Goal: Transaction & Acquisition: Purchase product/service

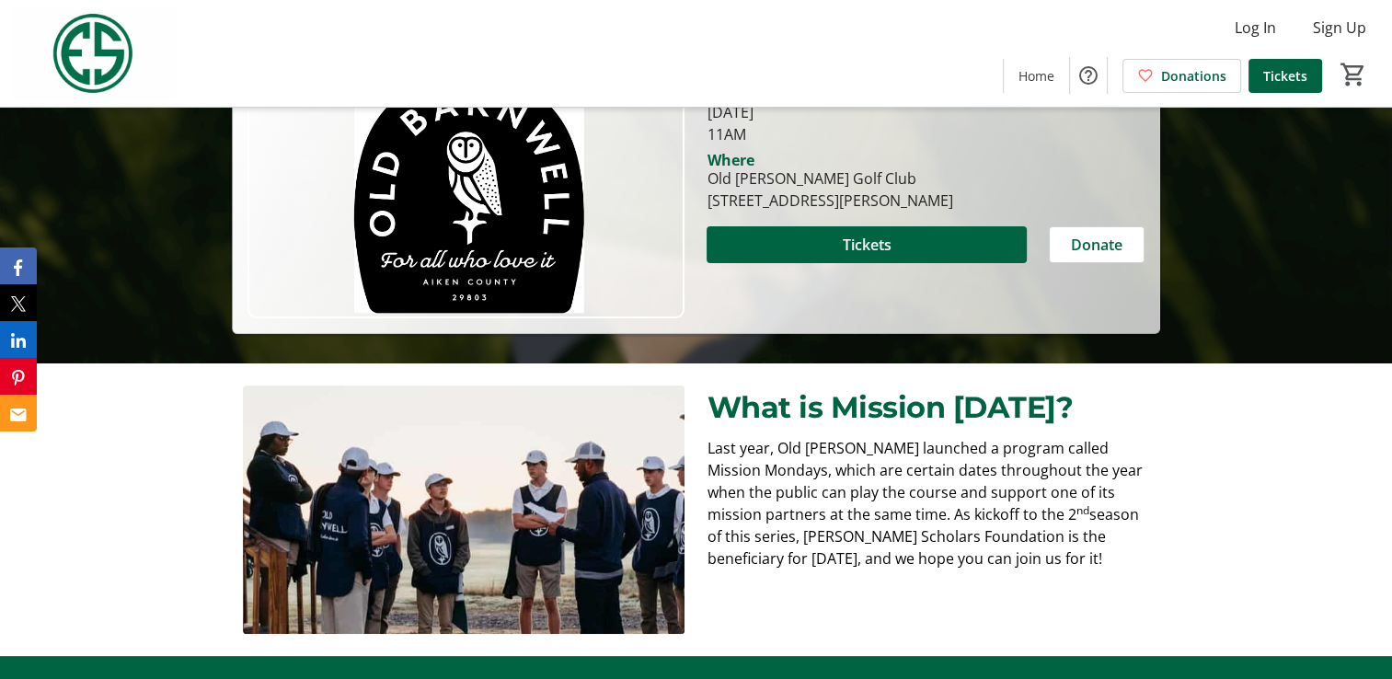
scroll to position [368, 0]
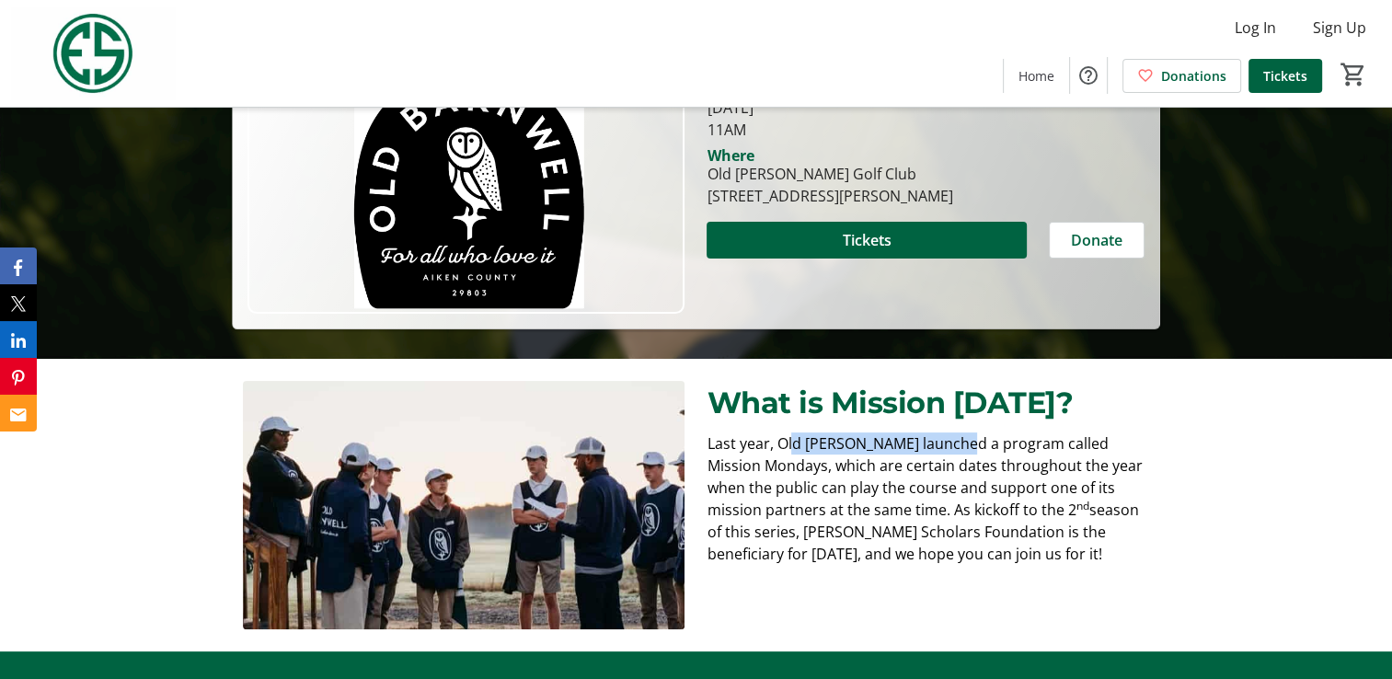
drag, startPoint x: 791, startPoint y: 440, endPoint x: 953, endPoint y: 429, distance: 161.4
click at [953, 429] on div "What is Mission [DATE]? Last year, Old [PERSON_NAME] launched a program called …" at bounding box center [928, 484] width 442 height 206
drag, startPoint x: 758, startPoint y: 470, endPoint x: 902, endPoint y: 460, distance: 143.9
click at [902, 460] on span "Last year, Old [PERSON_NAME] launched a program called Mission Mondays, which a…" at bounding box center [924, 476] width 435 height 87
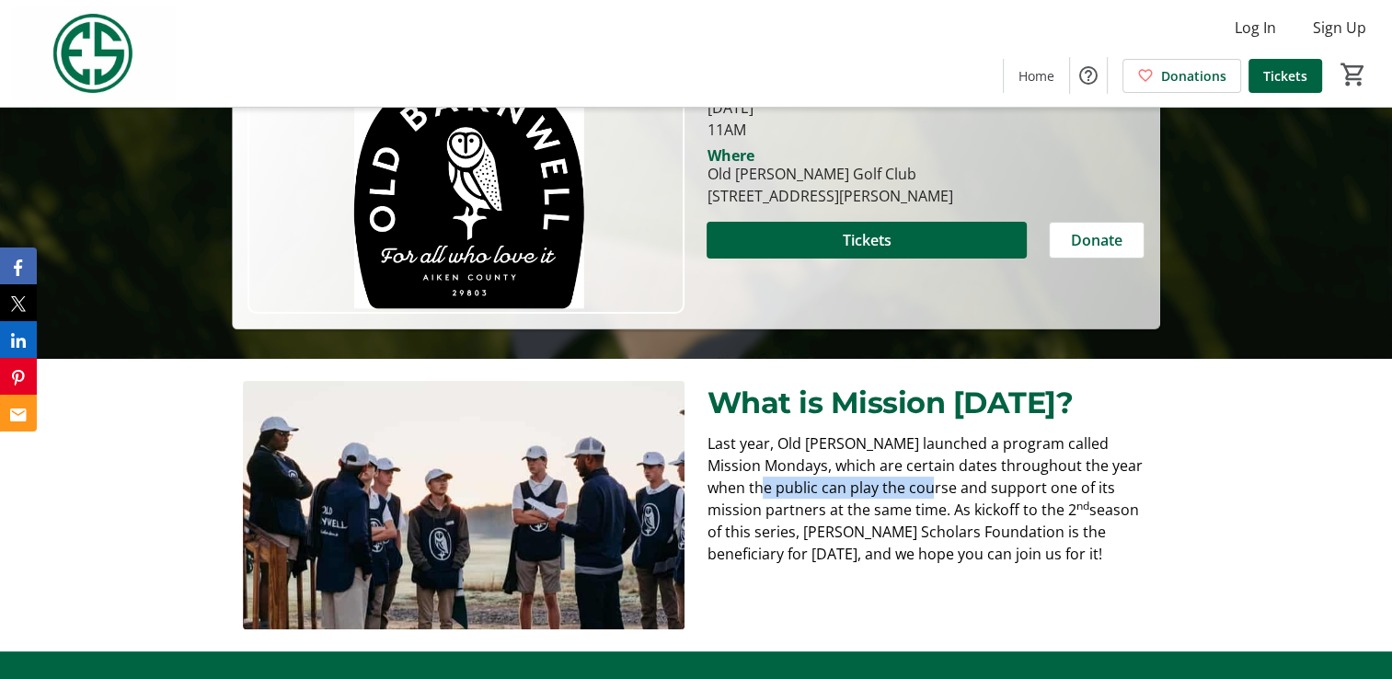
drag, startPoint x: 868, startPoint y: 486, endPoint x: 895, endPoint y: 486, distance: 26.7
click at [895, 486] on span "Last year, Old [PERSON_NAME] launched a program called Mission Mondays, which a…" at bounding box center [924, 476] width 435 height 87
drag, startPoint x: 895, startPoint y: 486, endPoint x: 1045, endPoint y: 484, distance: 150.9
click at [1045, 484] on span "Last year, Old [PERSON_NAME] launched a program called Mission Mondays, which a…" at bounding box center [924, 476] width 435 height 87
drag, startPoint x: 743, startPoint y: 514, endPoint x: 877, endPoint y: 506, distance: 134.6
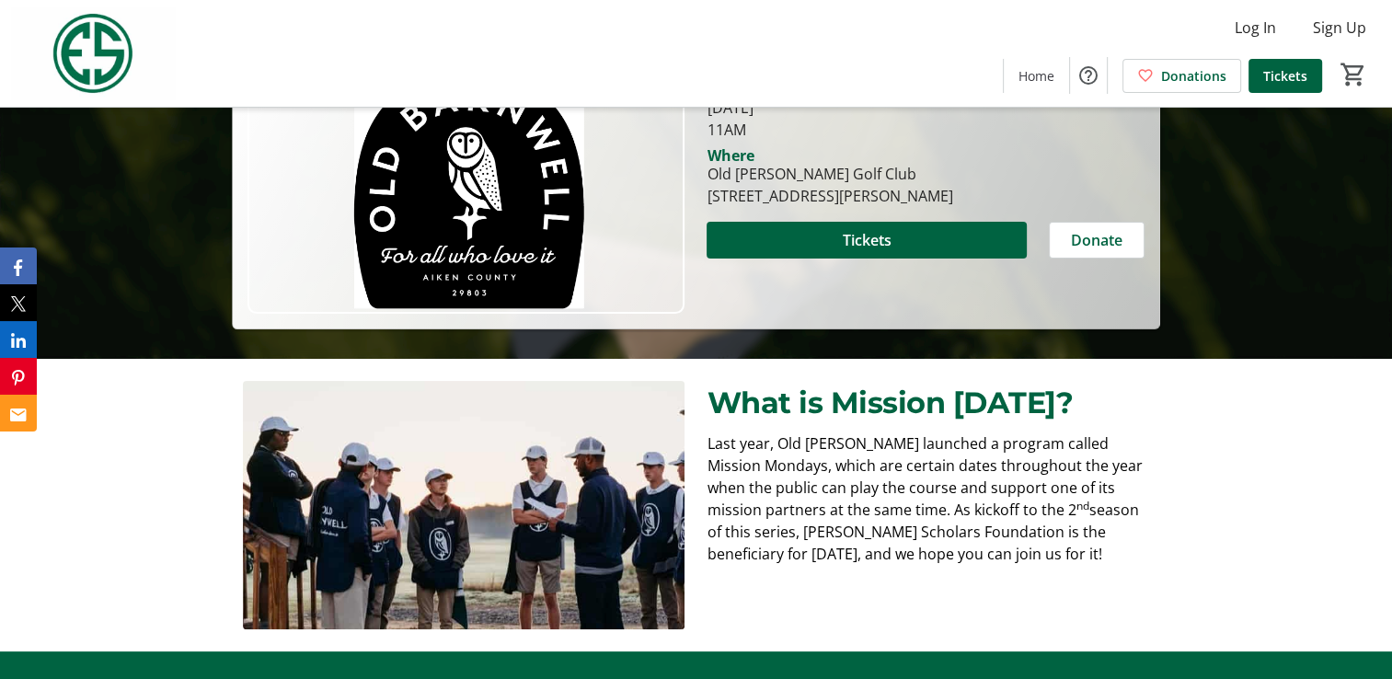
click at [747, 514] on span "Last year, Old [PERSON_NAME] launched a program called Mission Mondays, which a…" at bounding box center [924, 476] width 435 height 87
click at [881, 506] on span "Last year, Old [PERSON_NAME] launched a program called Mission Mondays, which a…" at bounding box center [924, 476] width 435 height 87
drag, startPoint x: 881, startPoint y: 506, endPoint x: 1182, endPoint y: 511, distance: 301.0
click at [996, 511] on span "Last year, Old [PERSON_NAME] launched a program called Mission Mondays, which a…" at bounding box center [924, 476] width 435 height 87
click at [1183, 511] on div "What is Mission [DATE]? Last year, Old [PERSON_NAME] launched a program called …" at bounding box center [696, 505] width 1392 height 293
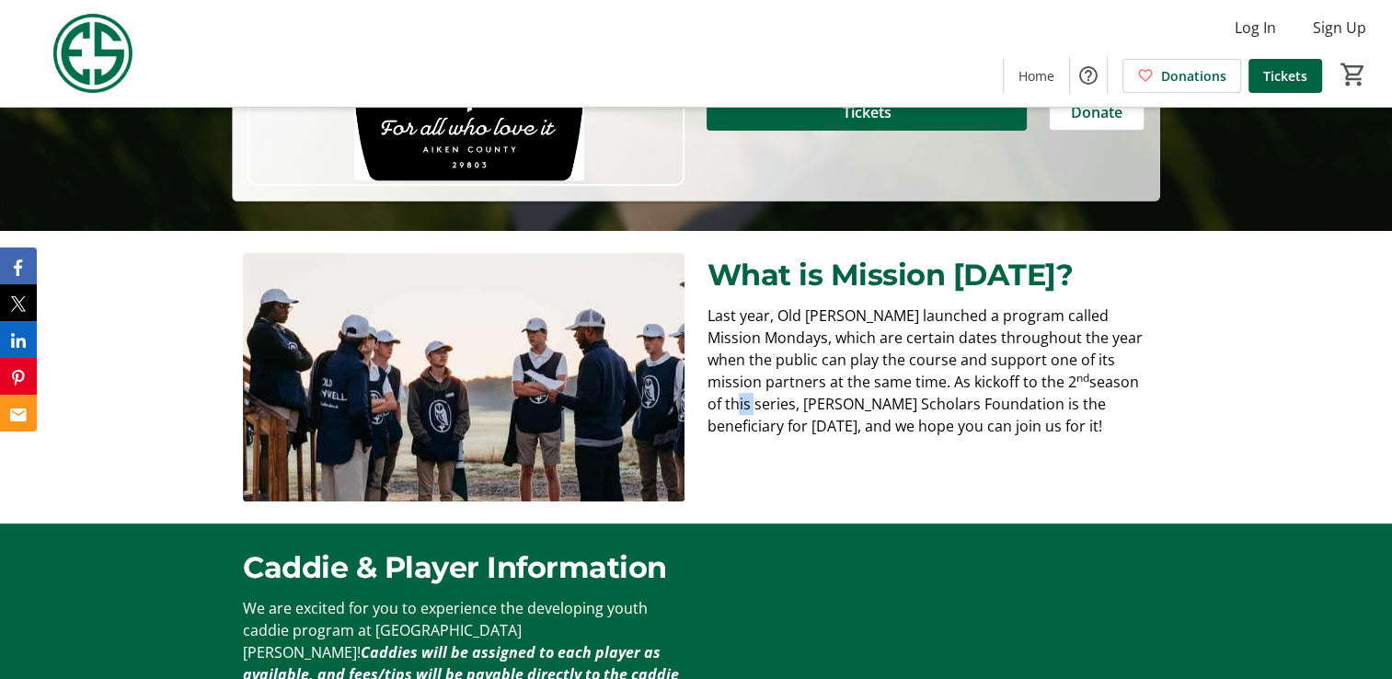
scroll to position [552, 0]
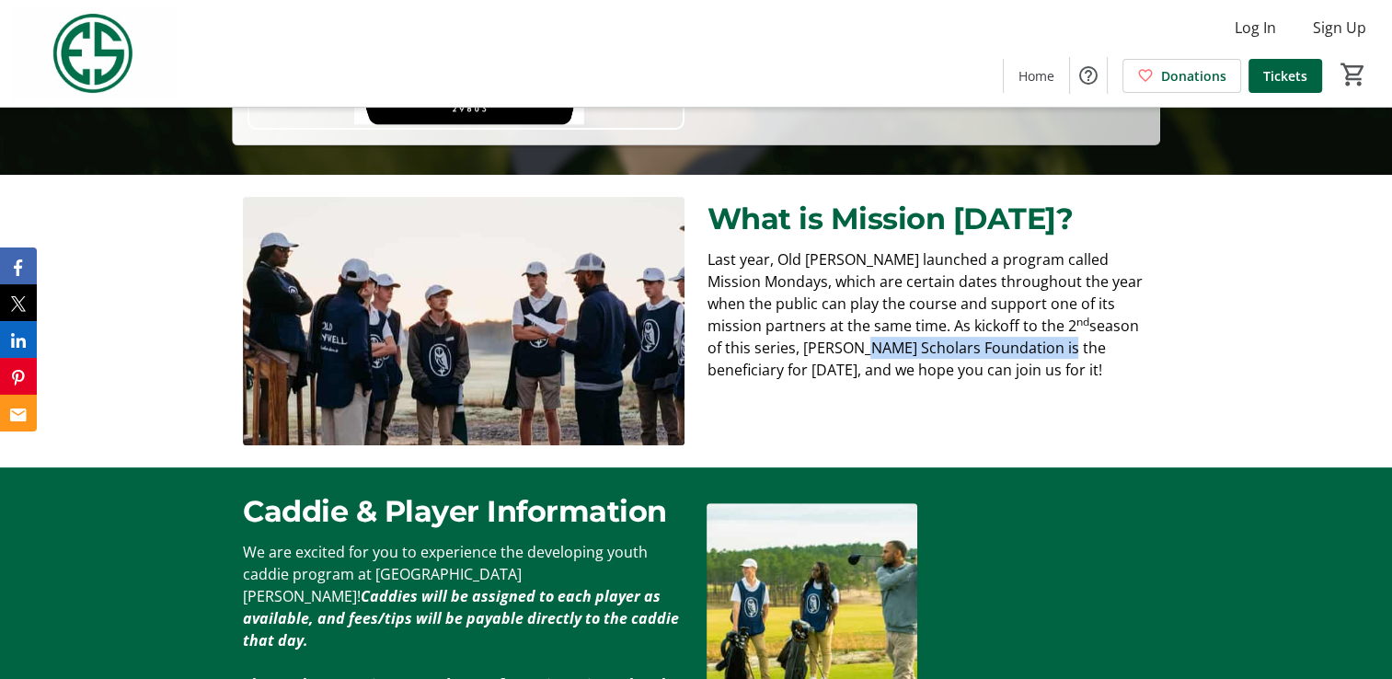
drag, startPoint x: 803, startPoint y: 352, endPoint x: 1005, endPoint y: 350, distance: 201.6
click at [1005, 350] on span "season of this series, [PERSON_NAME] Scholars Foundation is the beneficiary for…" at bounding box center [923, 348] width 432 height 64
drag, startPoint x: 793, startPoint y: 374, endPoint x: 898, endPoint y: 376, distance: 104.9
click at [898, 376] on span "season of this series, [PERSON_NAME] Scholars Foundation is the beneficiary for…" at bounding box center [923, 348] width 432 height 64
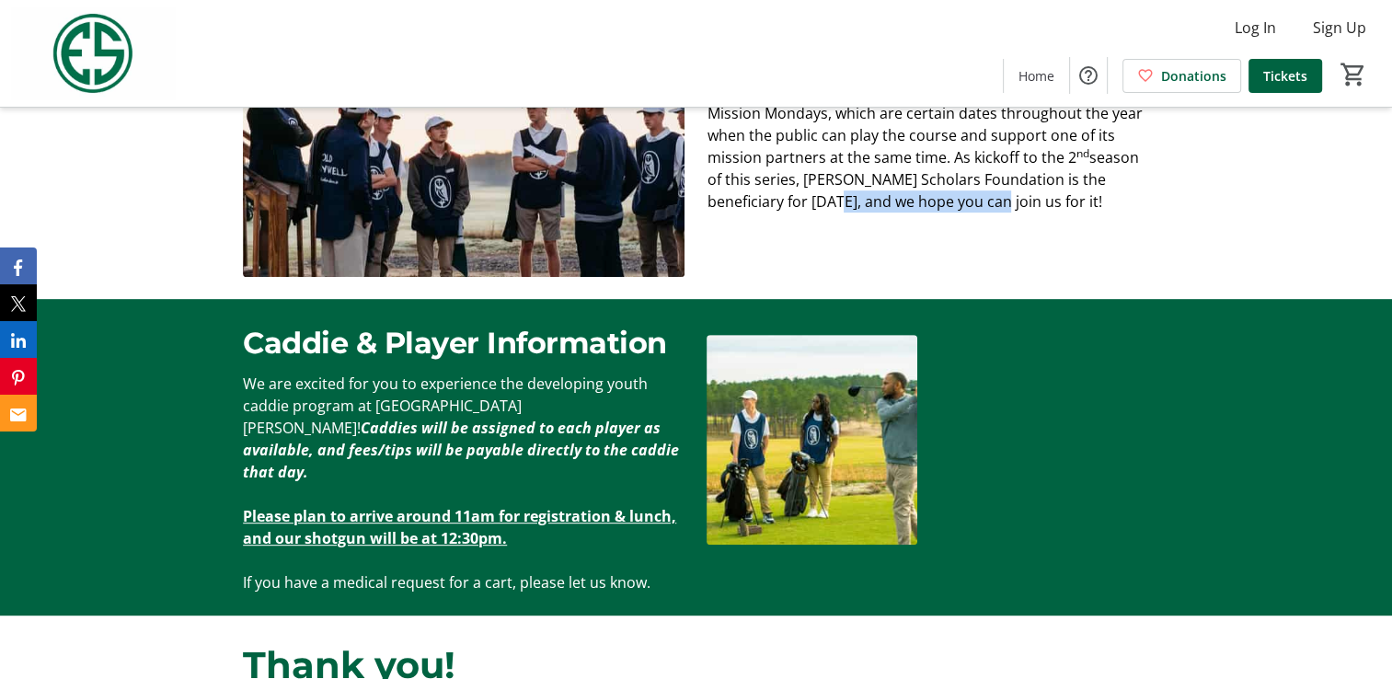
scroll to position [736, 0]
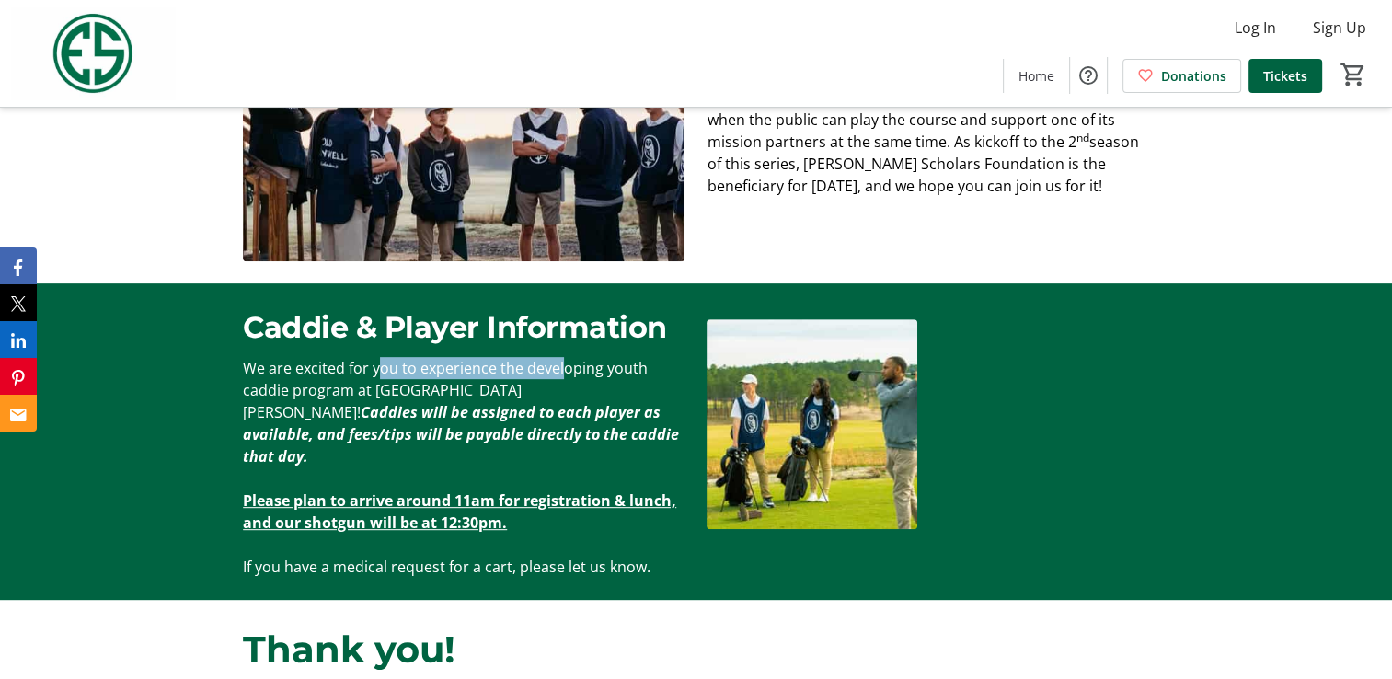
drag, startPoint x: 389, startPoint y: 370, endPoint x: 561, endPoint y: 371, distance: 172.1
click at [561, 371] on span "We are excited for you to experience the developing youth caddie program at [GE…" at bounding box center [445, 390] width 405 height 64
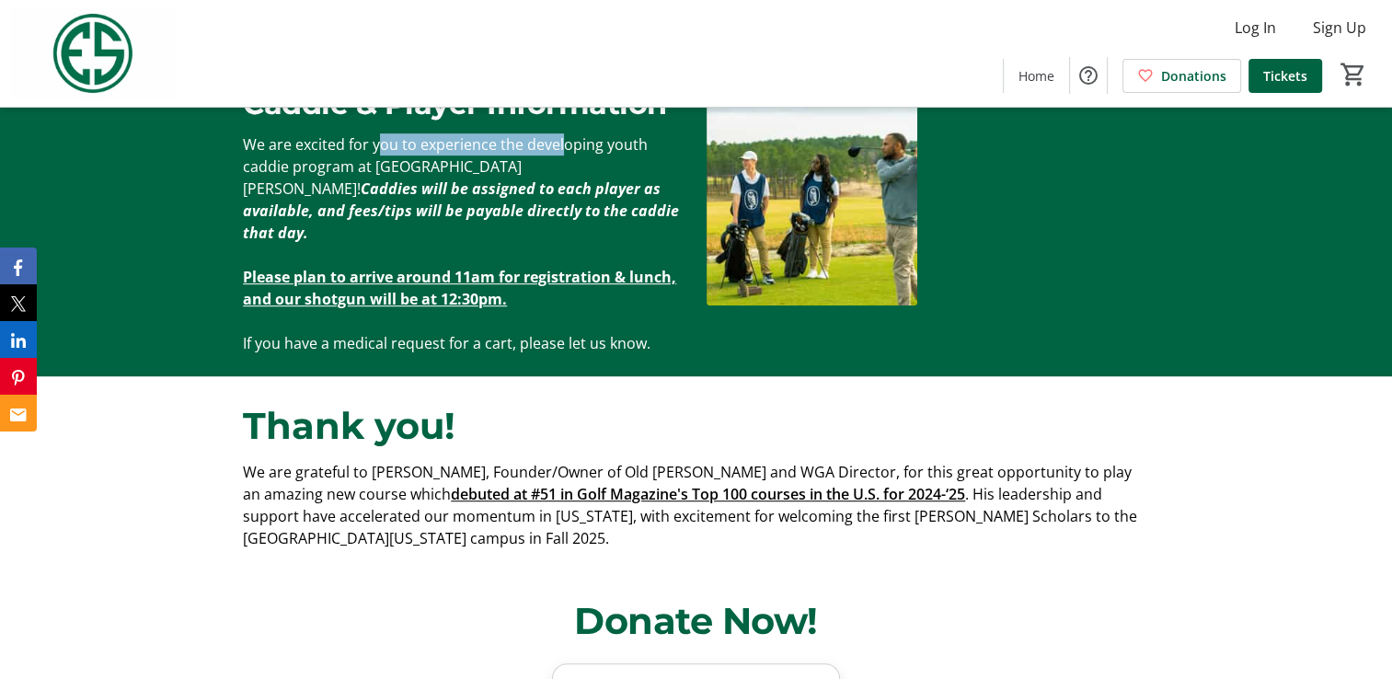
scroll to position [1012, 0]
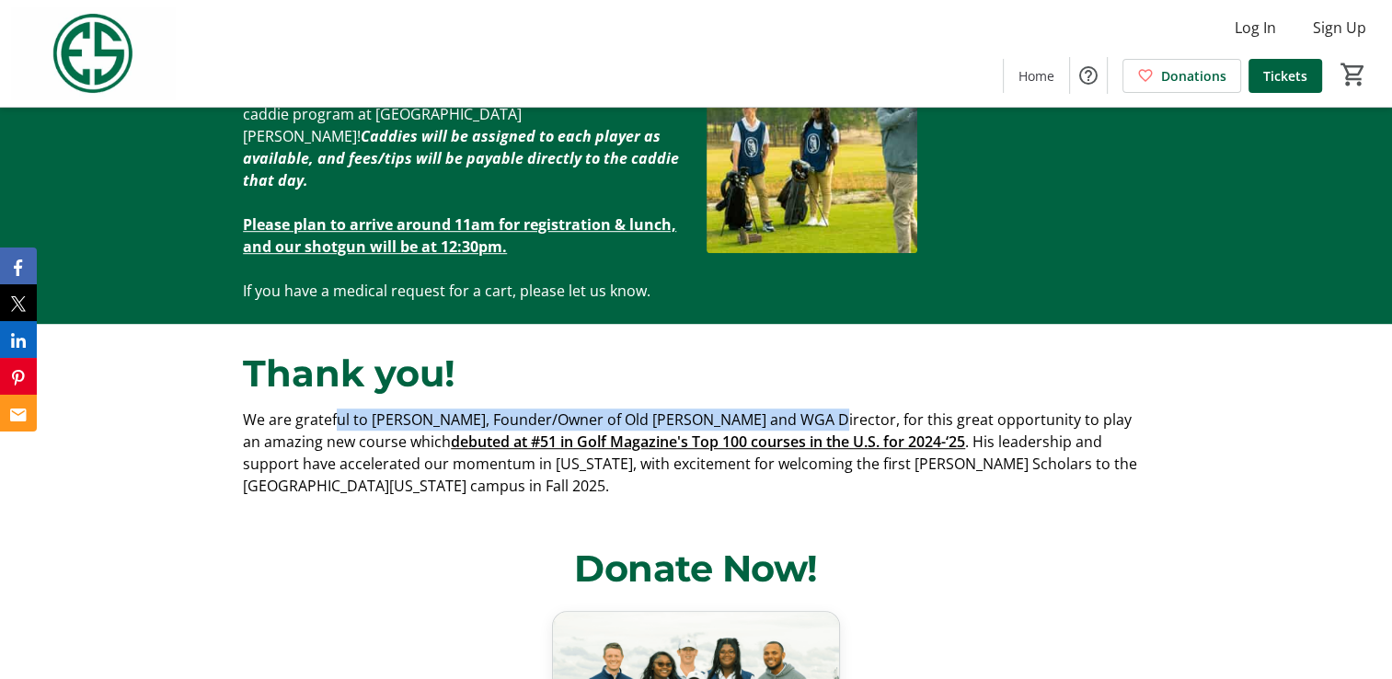
drag, startPoint x: 339, startPoint y: 400, endPoint x: 801, endPoint y: 398, distance: 462.0
click at [801, 410] on span "We are grateful to [PERSON_NAME], Founder/Owner of Old [PERSON_NAME] and WGA Di…" at bounding box center [687, 431] width 889 height 42
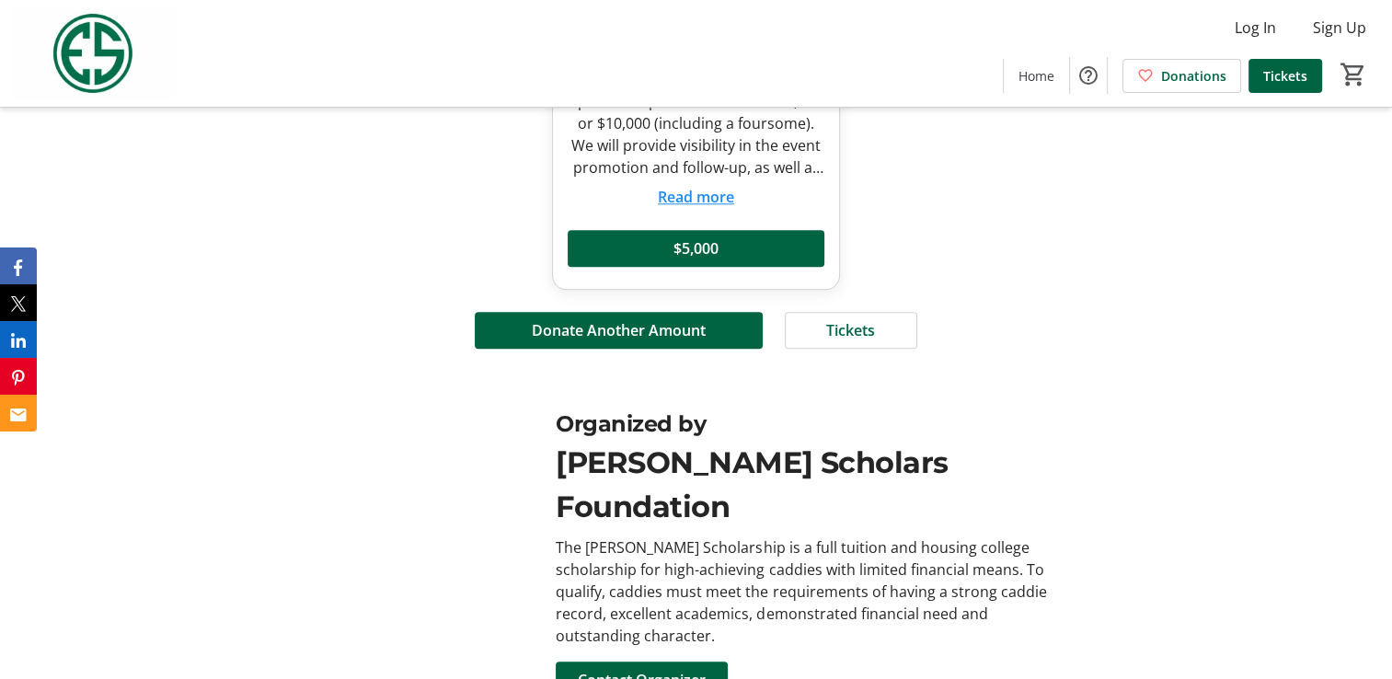
scroll to position [1476, 0]
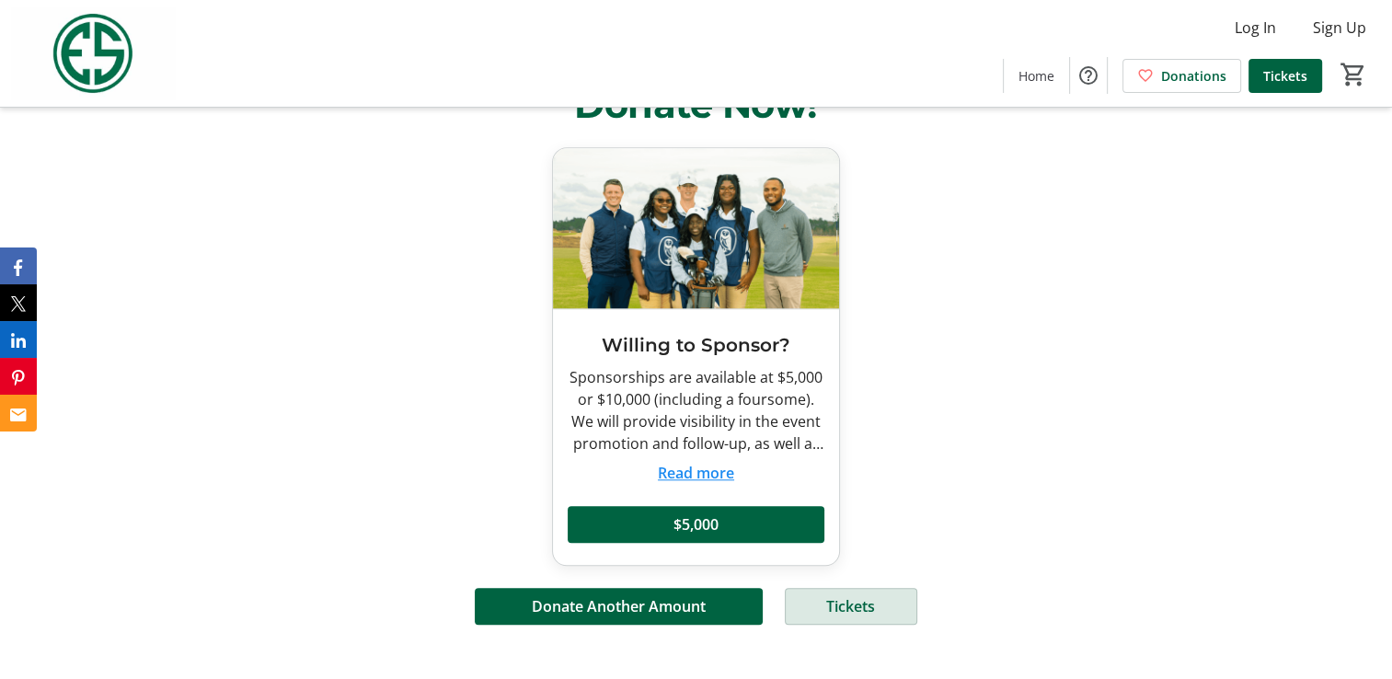
click at [850, 595] on span "Tickets" at bounding box center [850, 606] width 49 height 22
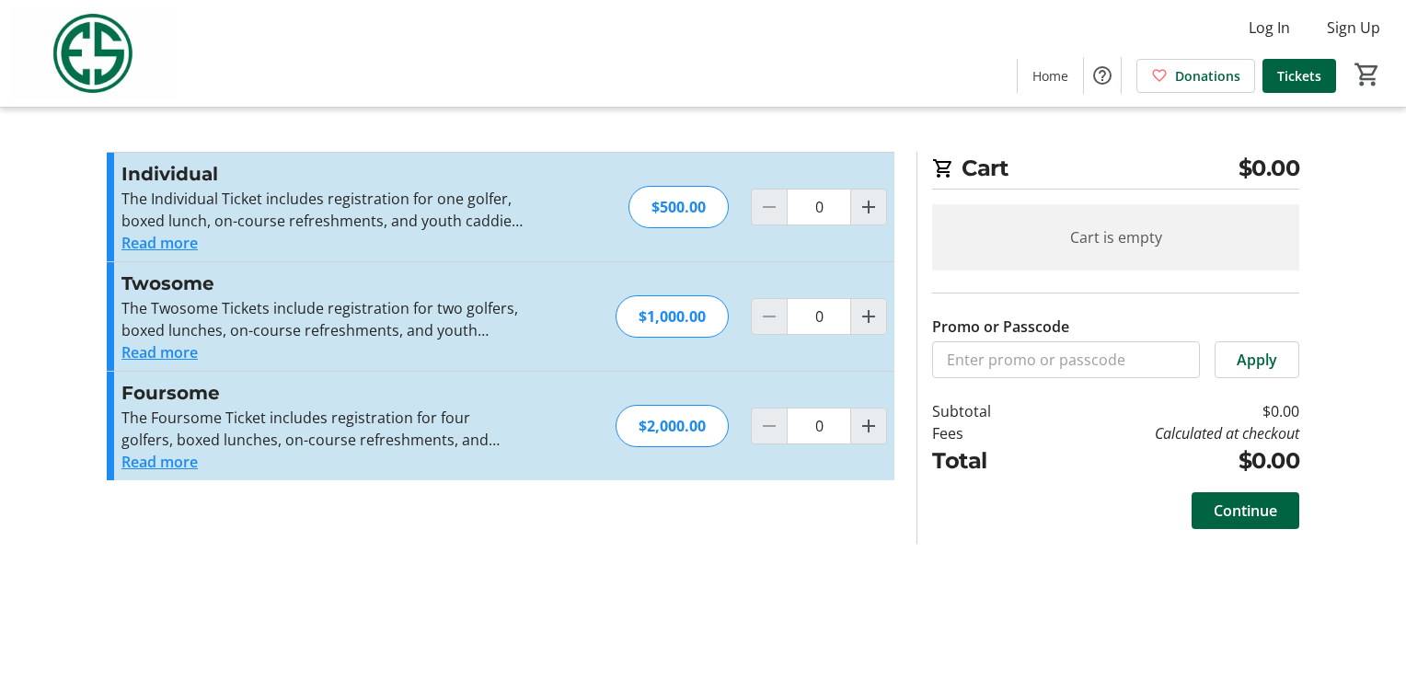
click at [173, 246] on button "Read more" at bounding box center [159, 243] width 76 height 22
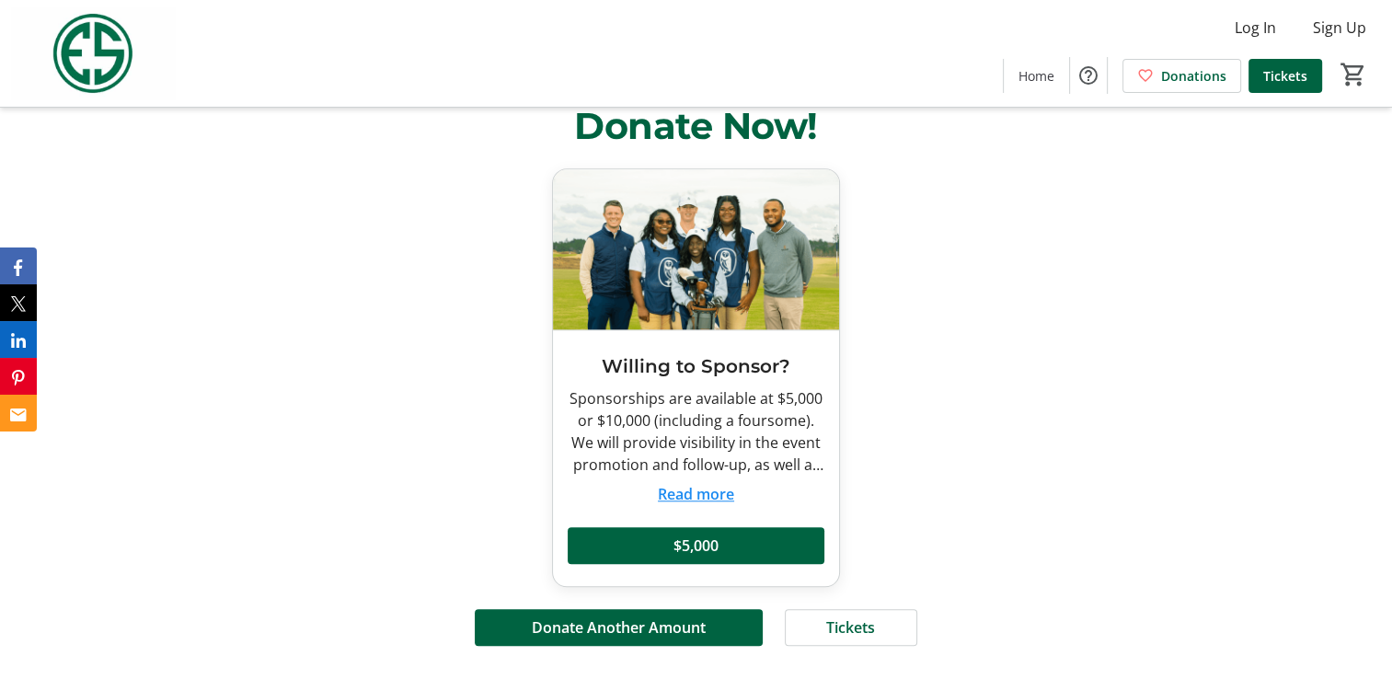
scroll to position [1476, 0]
